Goal: Task Accomplishment & Management: Complete application form

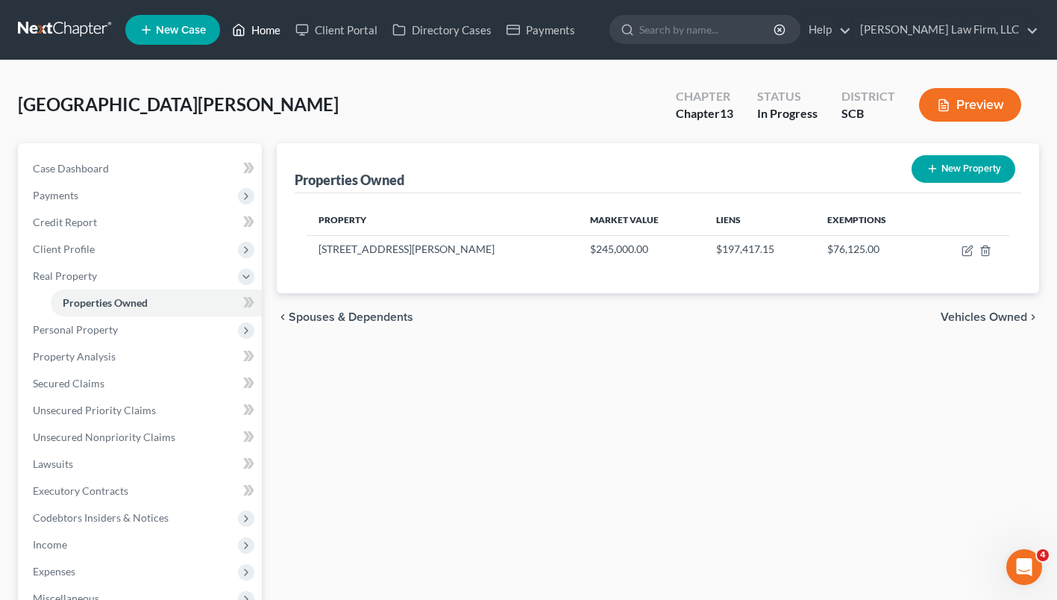
click at [260, 40] on link "Home" at bounding box center [256, 29] width 63 height 27
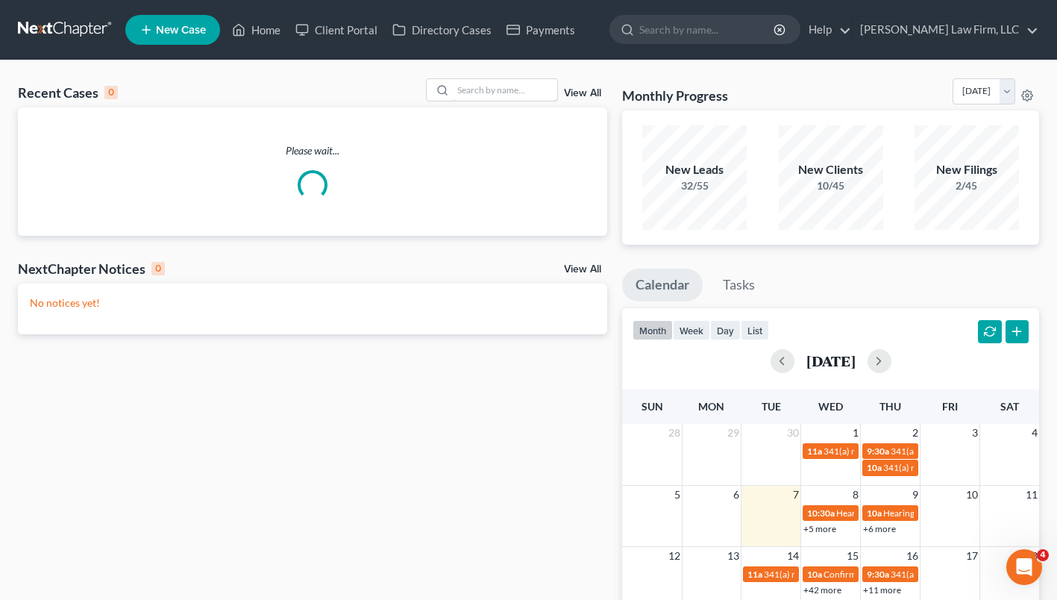
click at [509, 94] on input "search" at bounding box center [505, 90] width 104 height 22
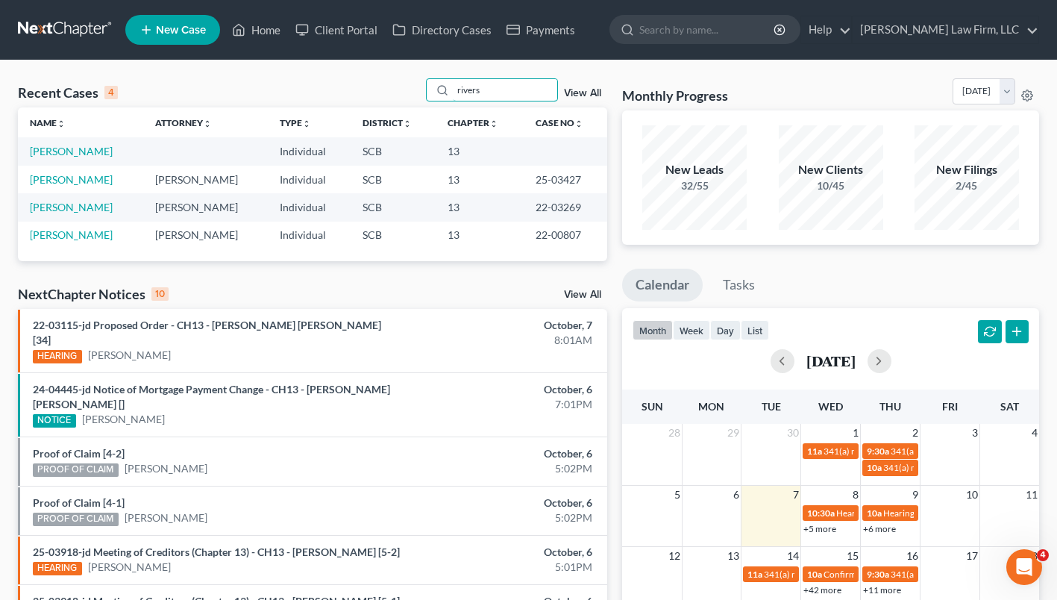
type input "rivers"
click at [72, 149] on link "[PERSON_NAME]" at bounding box center [71, 151] width 83 height 13
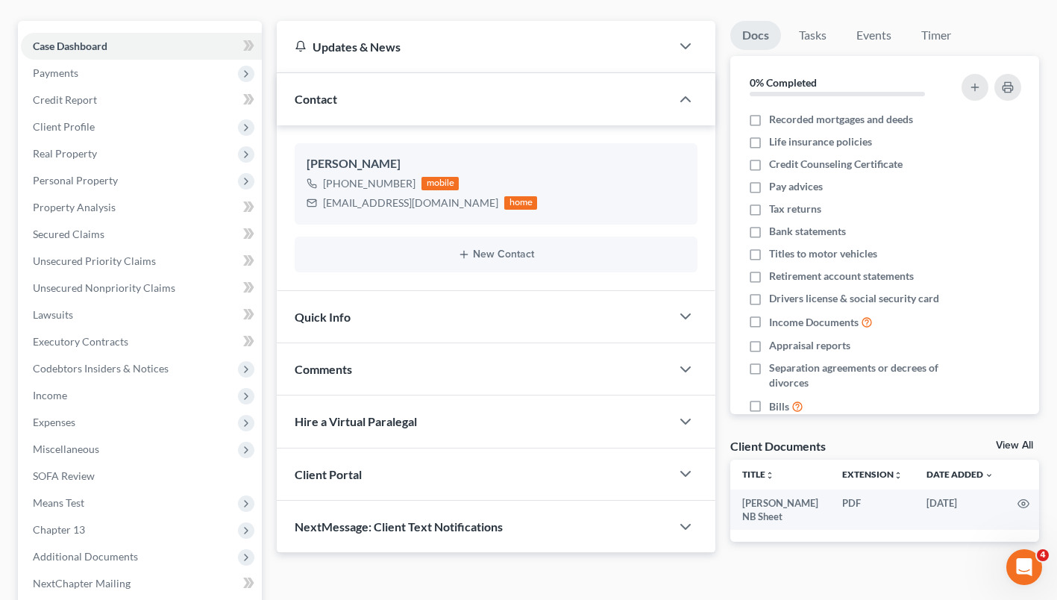
scroll to position [123, 0]
click at [418, 318] on div "Quick Info" at bounding box center [474, 315] width 394 height 51
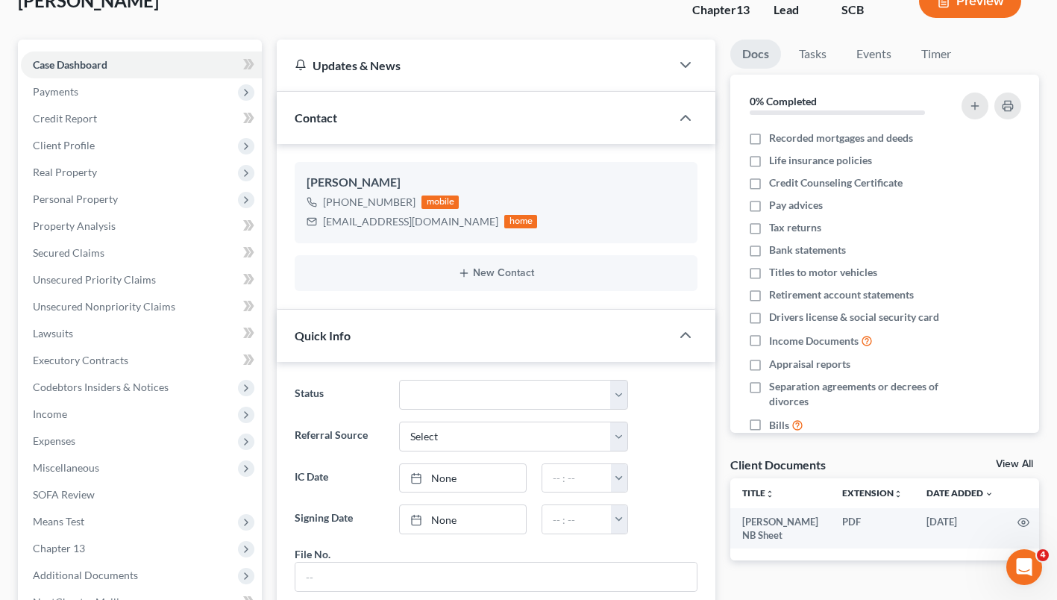
scroll to position [103, 0]
click at [103, 136] on span "Client Profile" at bounding box center [141, 146] width 241 height 27
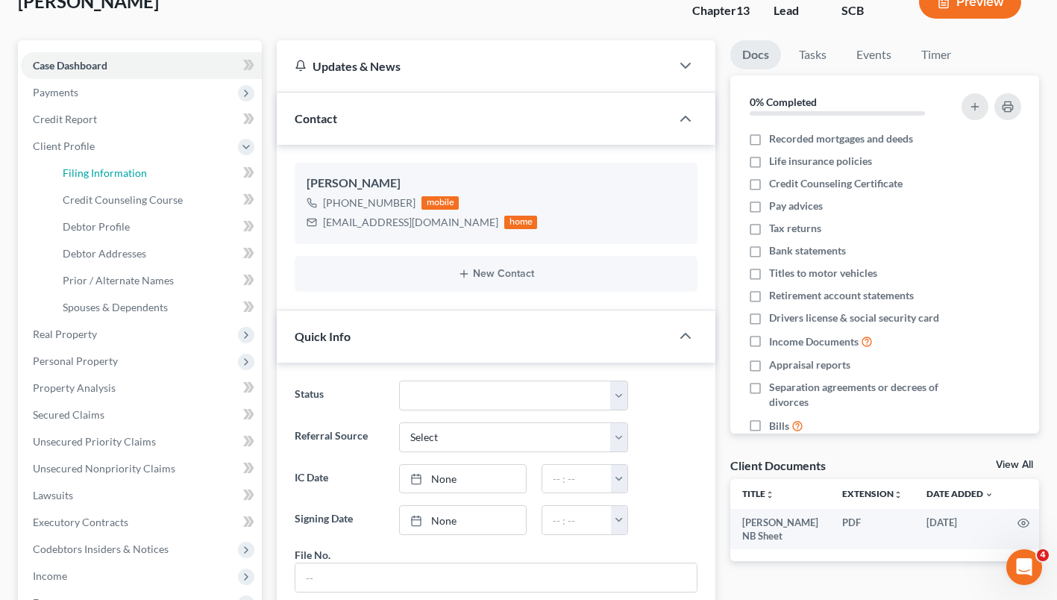
click at [119, 173] on span "Filing Information" at bounding box center [105, 172] width 84 height 13
select select "1"
select select "0"
select select "3"
select select "42"
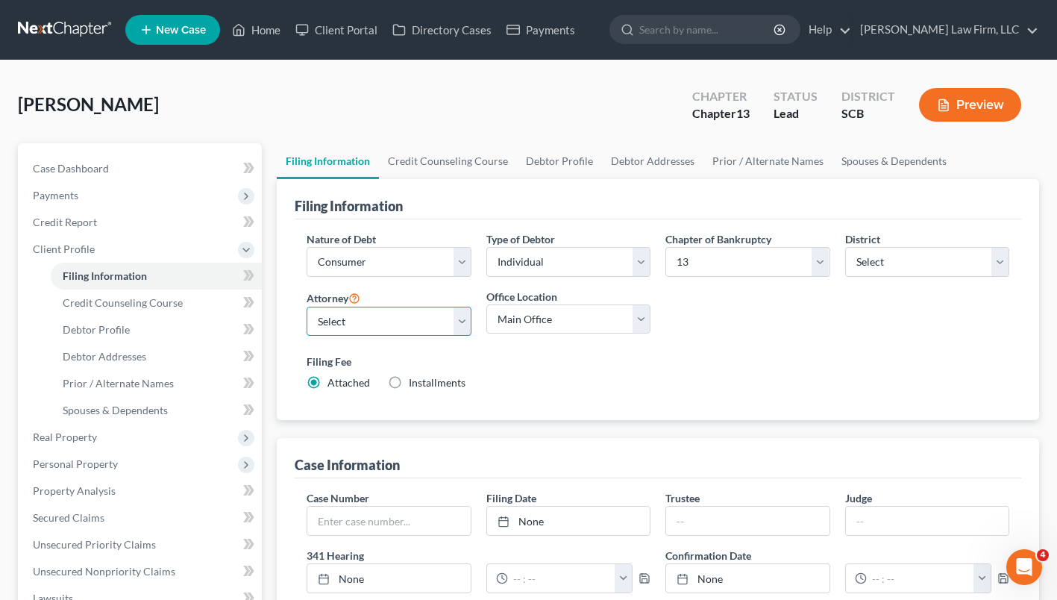
click at [391, 321] on select "Select Robert Meredith, Jr. - SCB Elizabeth Heilig - SCB" at bounding box center [389, 322] width 164 height 30
select select "0"
click at [307, 307] on select "Select Robert Meredith, Jr. - SCB Elizabeth Heilig - SCB" at bounding box center [389, 322] width 164 height 30
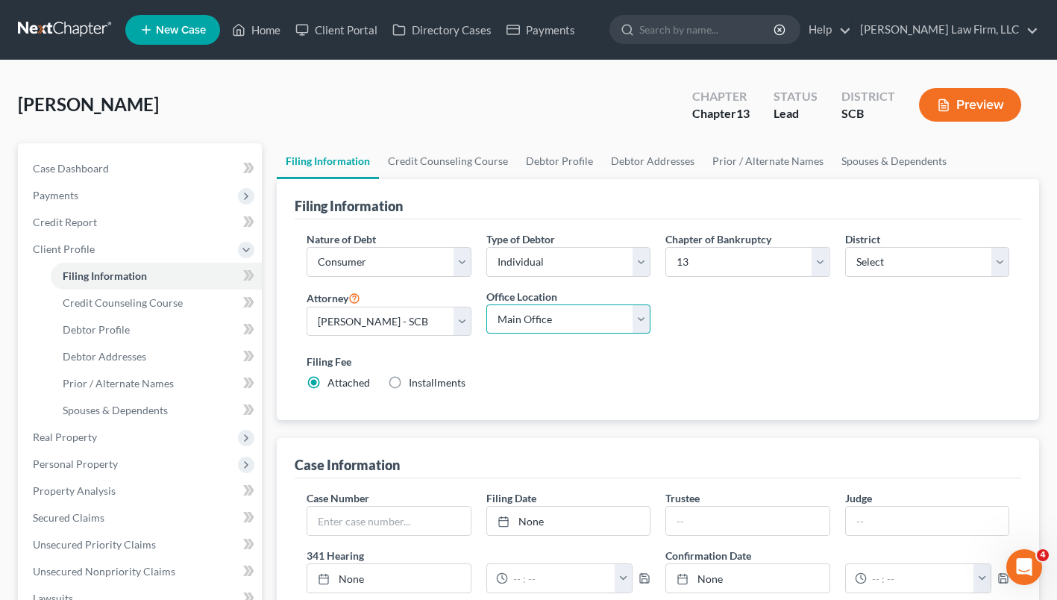
click at [638, 318] on select "Main Office Myrtle Beach Columbia" at bounding box center [568, 319] width 164 height 30
select select "1"
click at [486, 304] on select "Main Office Myrtle Beach Columbia" at bounding box center [568, 319] width 164 height 30
click at [626, 377] on div "Filing Fee Attached Installments Installments" at bounding box center [658, 372] width 703 height 37
click at [113, 171] on link "Case Dashboard" at bounding box center [141, 168] width 241 height 27
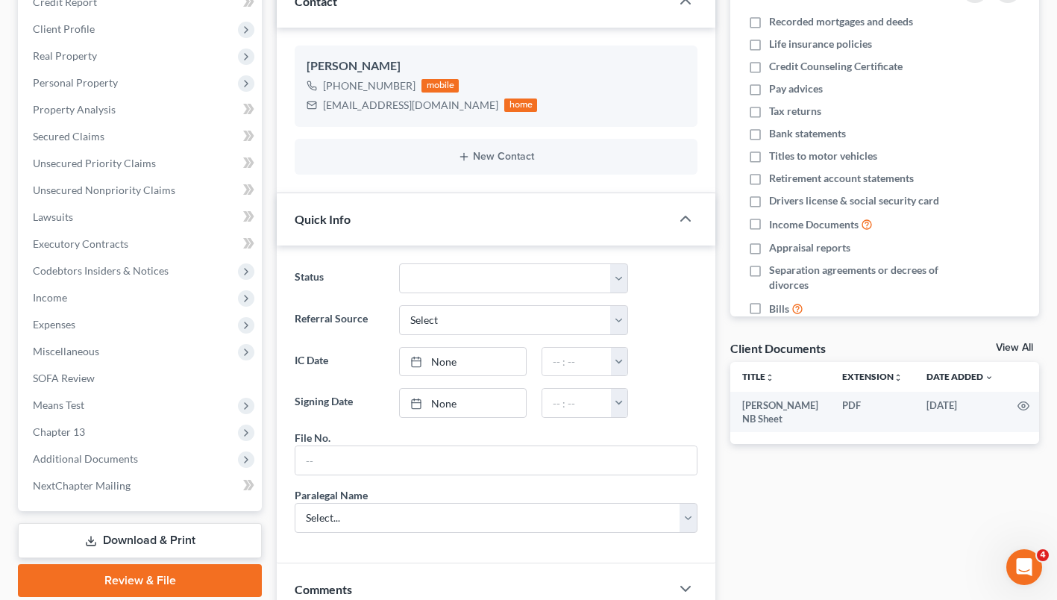
scroll to position [449, 0]
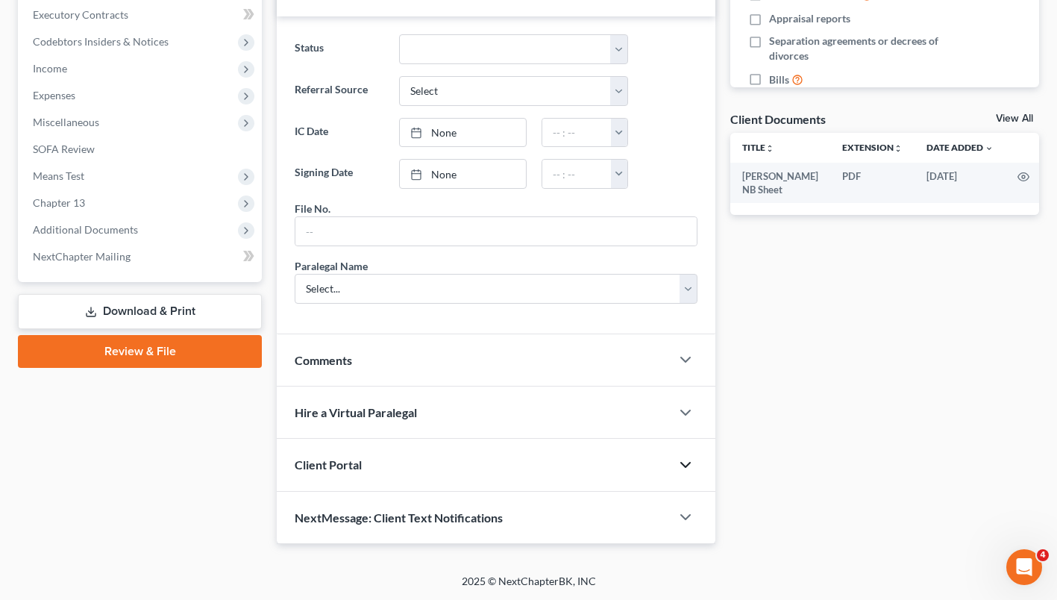
click at [686, 463] on icon "button" at bounding box center [686, 465] width 18 height 18
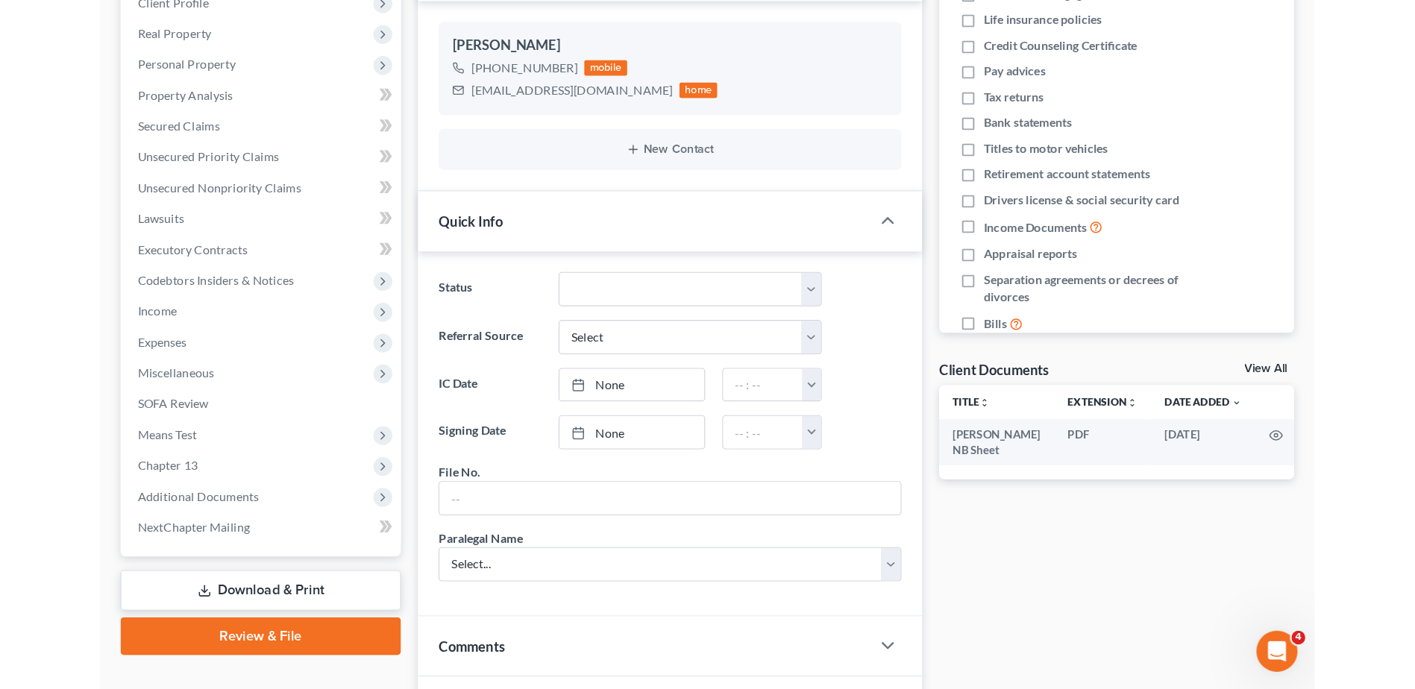
scroll to position [248, 0]
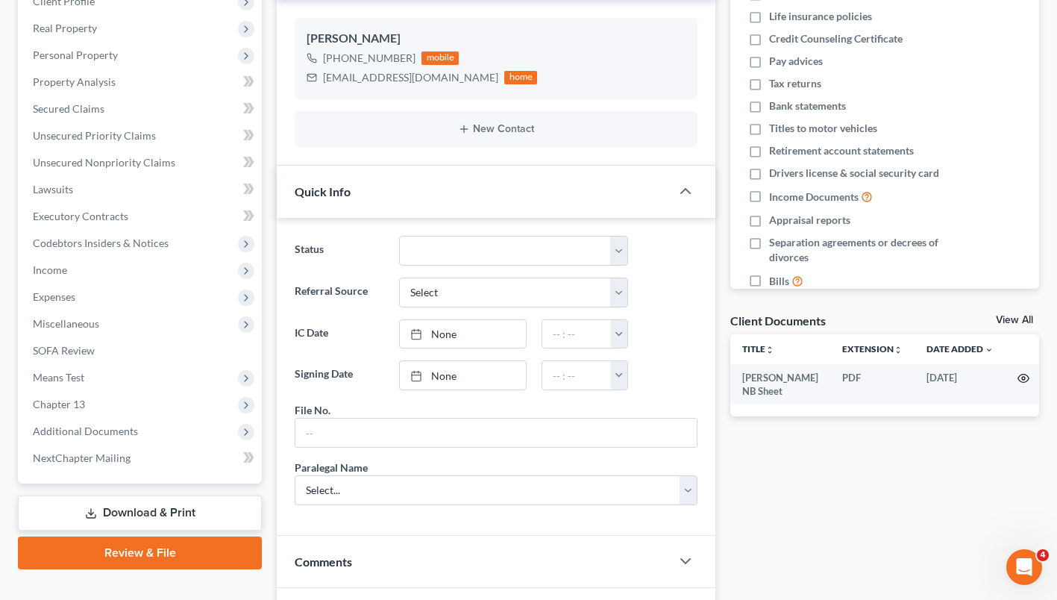
click at [1018, 376] on icon "button" at bounding box center [1023, 378] width 12 height 12
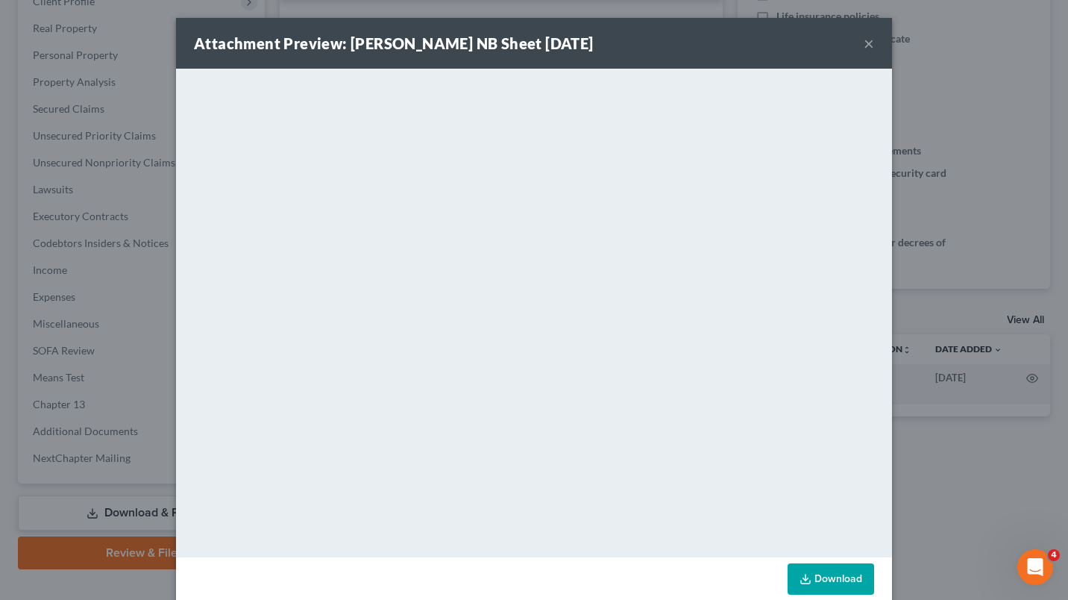
click at [864, 40] on button "×" at bounding box center [869, 43] width 10 height 18
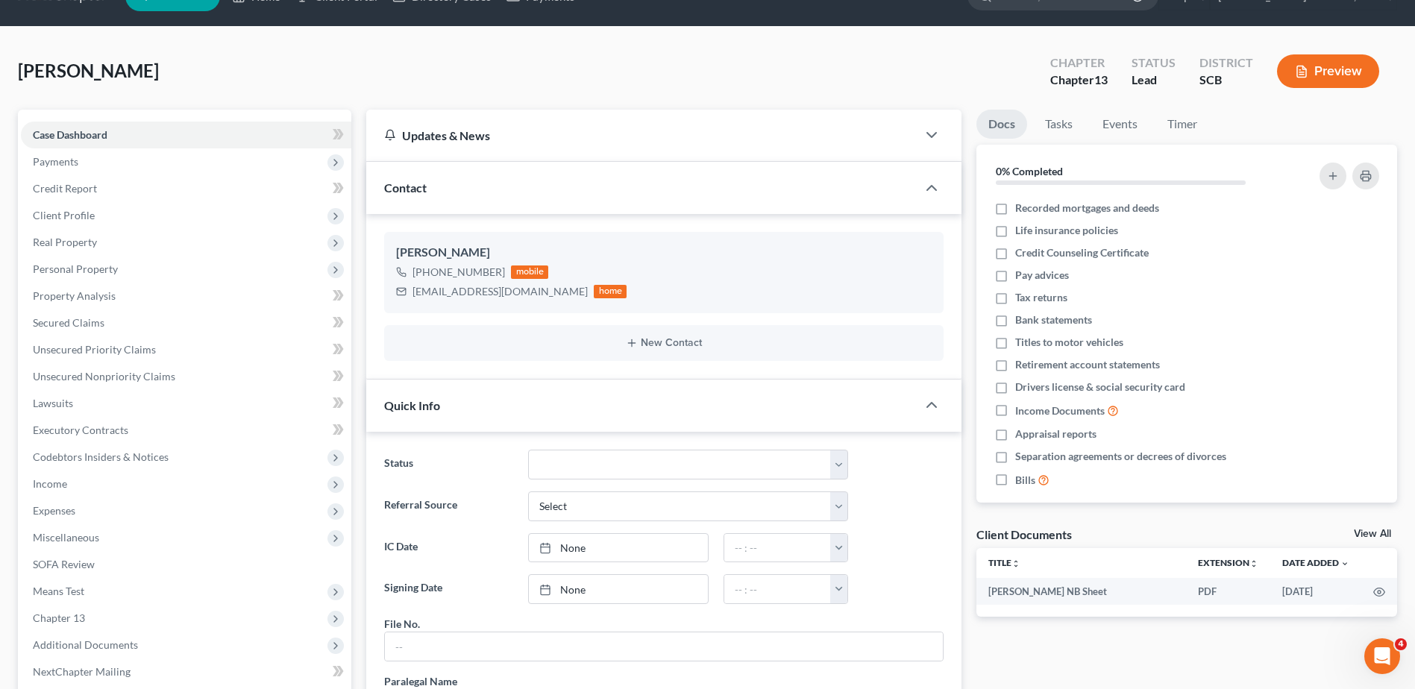
scroll to position [24, 0]
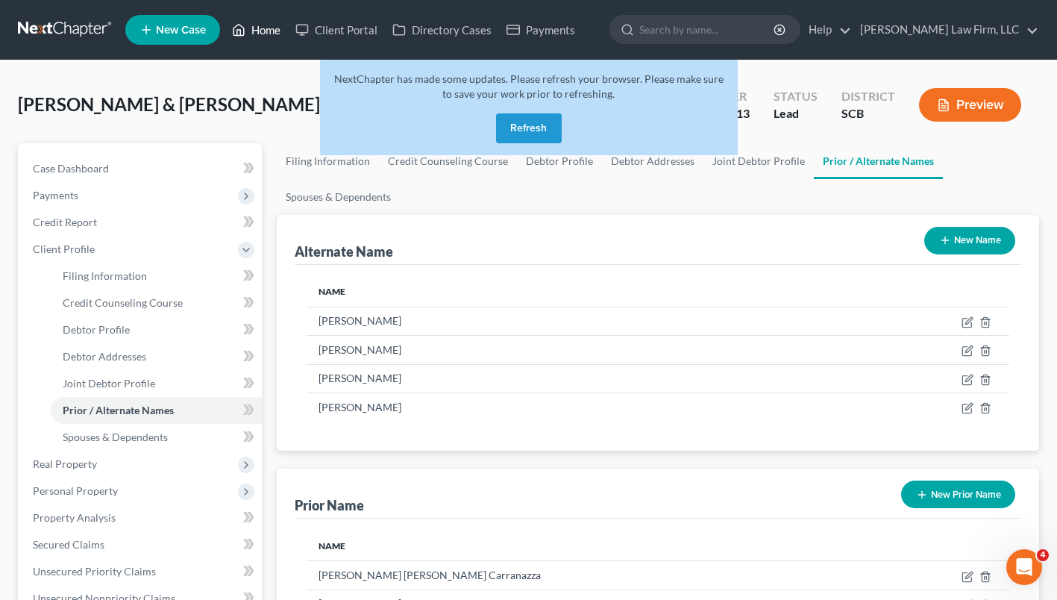
click at [263, 28] on link "Home" at bounding box center [256, 29] width 63 height 27
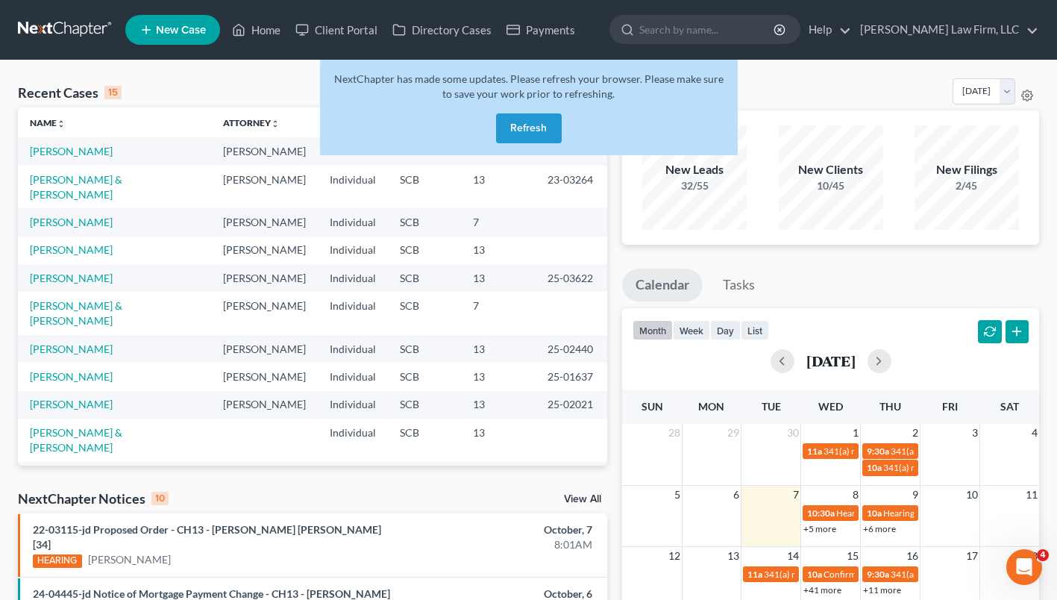
click at [542, 134] on button "Refresh" at bounding box center [529, 128] width 66 height 30
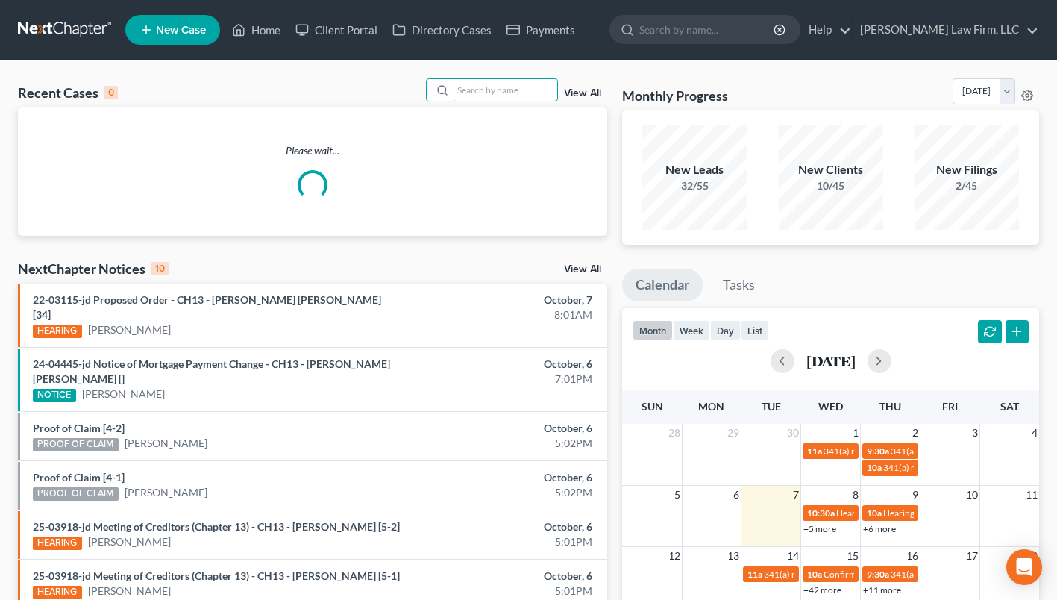
click at [496, 98] on input "search" at bounding box center [505, 90] width 104 height 22
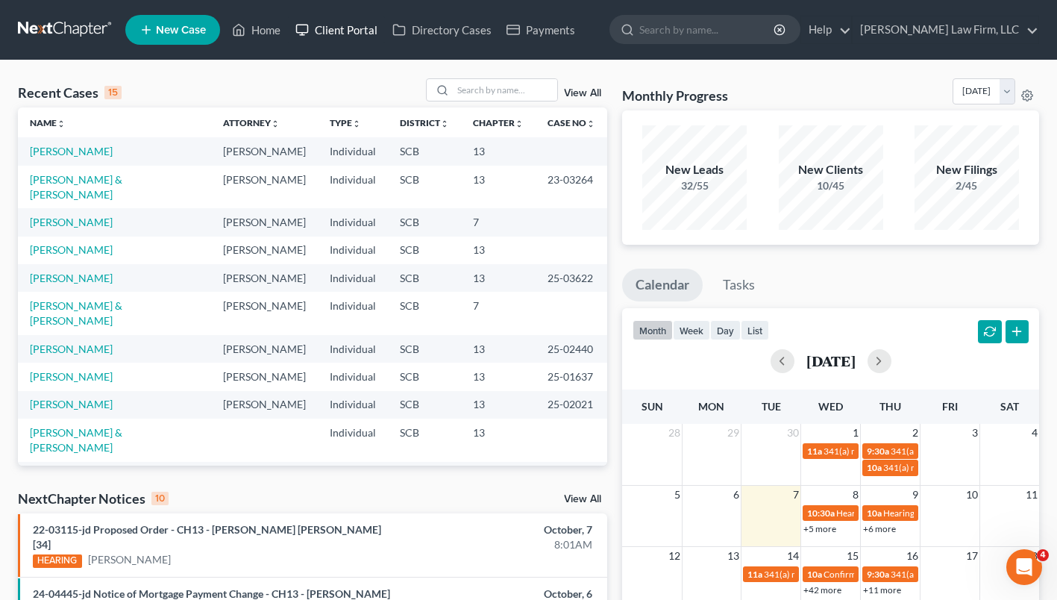
click at [370, 34] on link "Client Portal" at bounding box center [336, 29] width 97 height 27
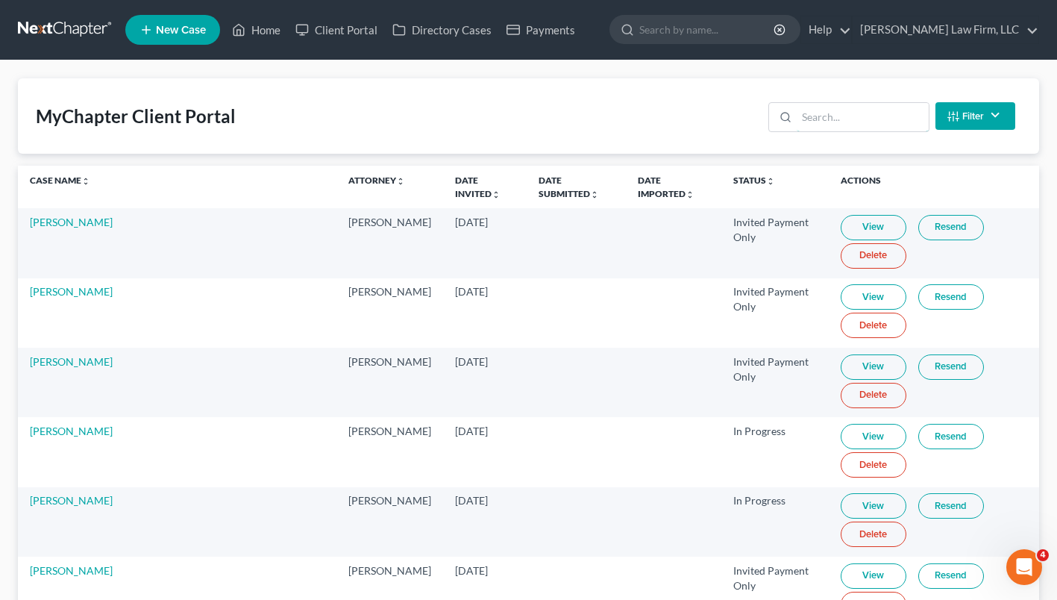
click at [829, 119] on input "search" at bounding box center [863, 117] width 132 height 28
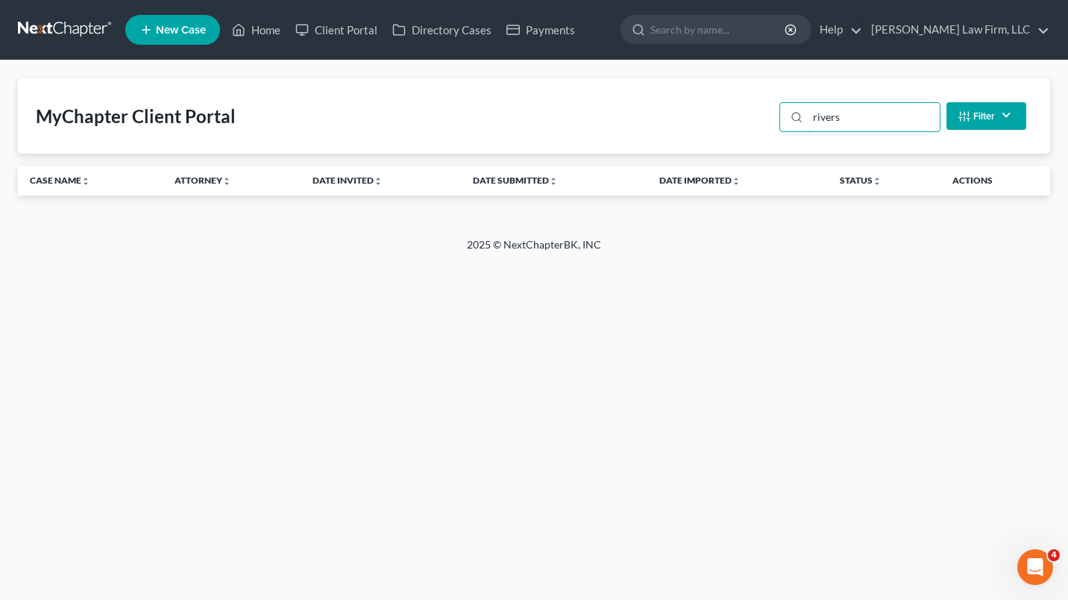
type input "rivers"
